Goal: Find contact information: Find contact information

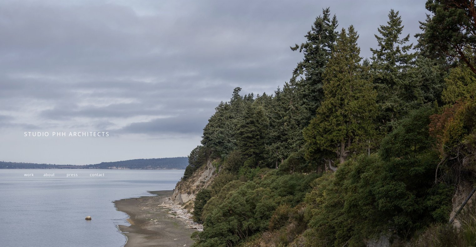
click at [30, 177] on span "work" at bounding box center [28, 174] width 9 height 5
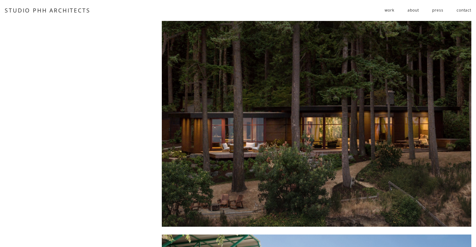
click at [461, 8] on link "contact" at bounding box center [463, 10] width 15 height 10
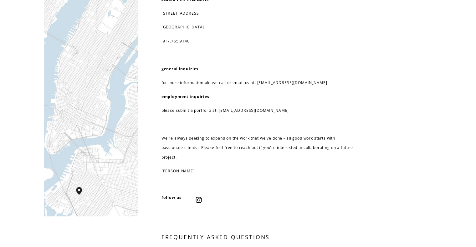
scroll to position [31, 0]
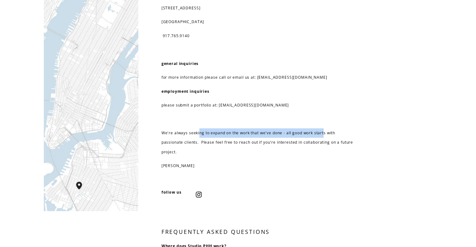
drag, startPoint x: 205, startPoint y: 134, endPoint x: 327, endPoint y: 131, distance: 121.4
click at [327, 131] on p "We're always seeking to expand on the work that we've done - all good work star…" at bounding box center [257, 143] width 192 height 28
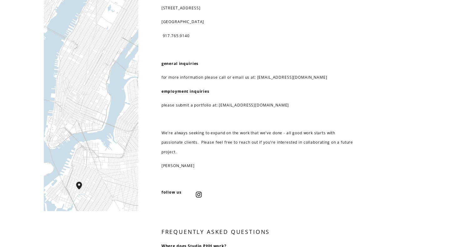
click at [333, 132] on p "We're always seeking to expand on the work that we've done - all good work star…" at bounding box center [257, 143] width 192 height 28
drag, startPoint x: 160, startPoint y: 144, endPoint x: 278, endPoint y: 141, distance: 117.6
click at [269, 141] on div "Studio PHH Architects 232 3rd street, suite D202 brooklyn, NY 11215 917.765.914…" at bounding box center [238, 242] width 476 height 504
click at [304, 140] on p "We're always seeking to expand on the work that we've done - all good work star…" at bounding box center [257, 143] width 192 height 28
drag, startPoint x: 219, startPoint y: 105, endPoint x: 267, endPoint y: 107, distance: 48.2
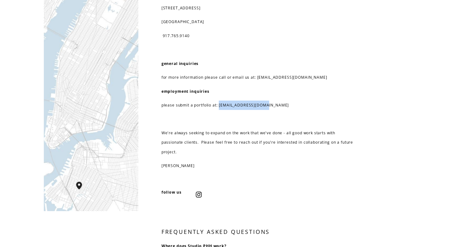
click at [267, 107] on p "please submit a portfolio at: resume@studiophh.com" at bounding box center [257, 105] width 192 height 9
copy p "resume@studiophh.com"
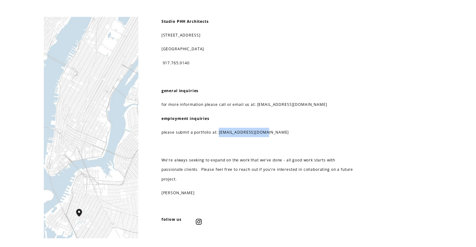
scroll to position [0, 0]
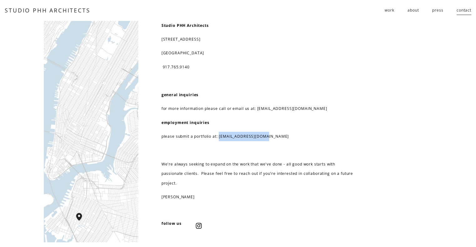
click at [409, 10] on link "about" at bounding box center [412, 10] width 11 height 10
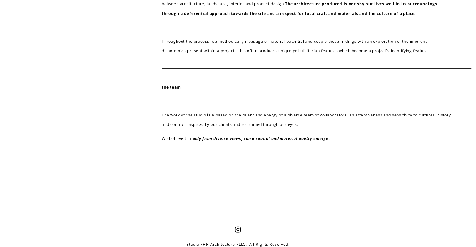
scroll to position [263, 0]
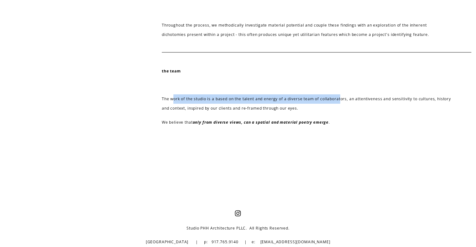
drag, startPoint x: 180, startPoint y: 99, endPoint x: 343, endPoint y: 98, distance: 163.3
click at [343, 98] on p "The work of the studio is a based on the talent and energy of a diverse team of…" at bounding box center [307, 103] width 290 height 19
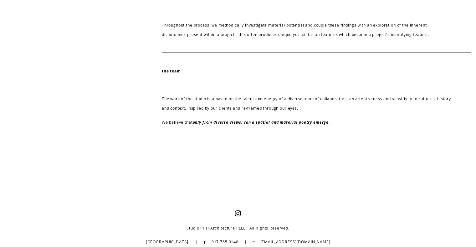
click at [384, 98] on p "The work of the studio is a based on the talent and energy of a diverse team of…" at bounding box center [307, 103] width 290 height 19
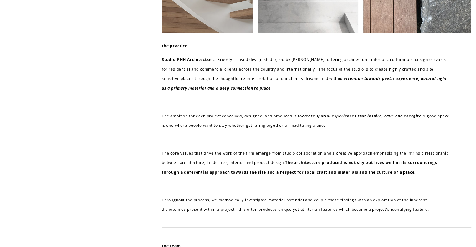
scroll to position [0, 0]
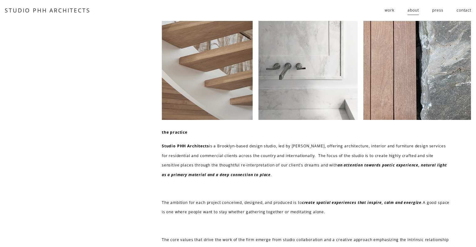
click at [460, 12] on link "contact" at bounding box center [463, 10] width 15 height 10
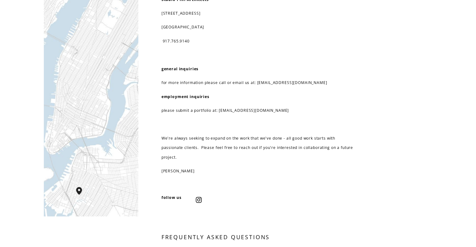
scroll to position [31, 0]
